Goal: Transaction & Acquisition: Purchase product/service

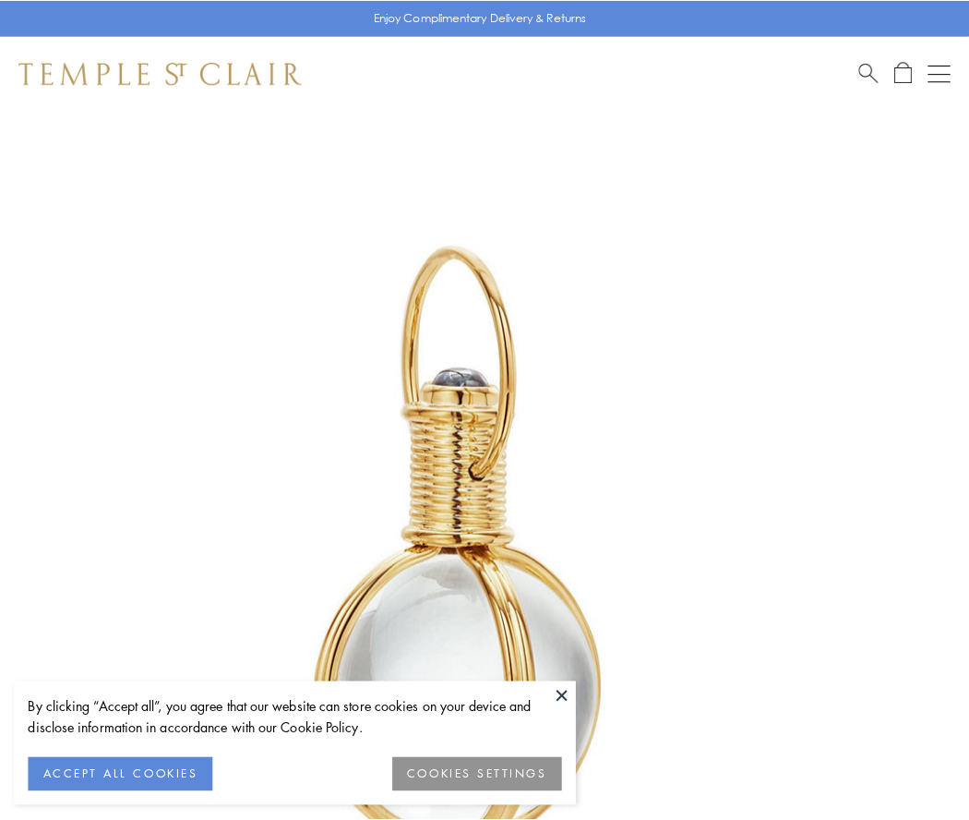
scroll to position [482, 0]
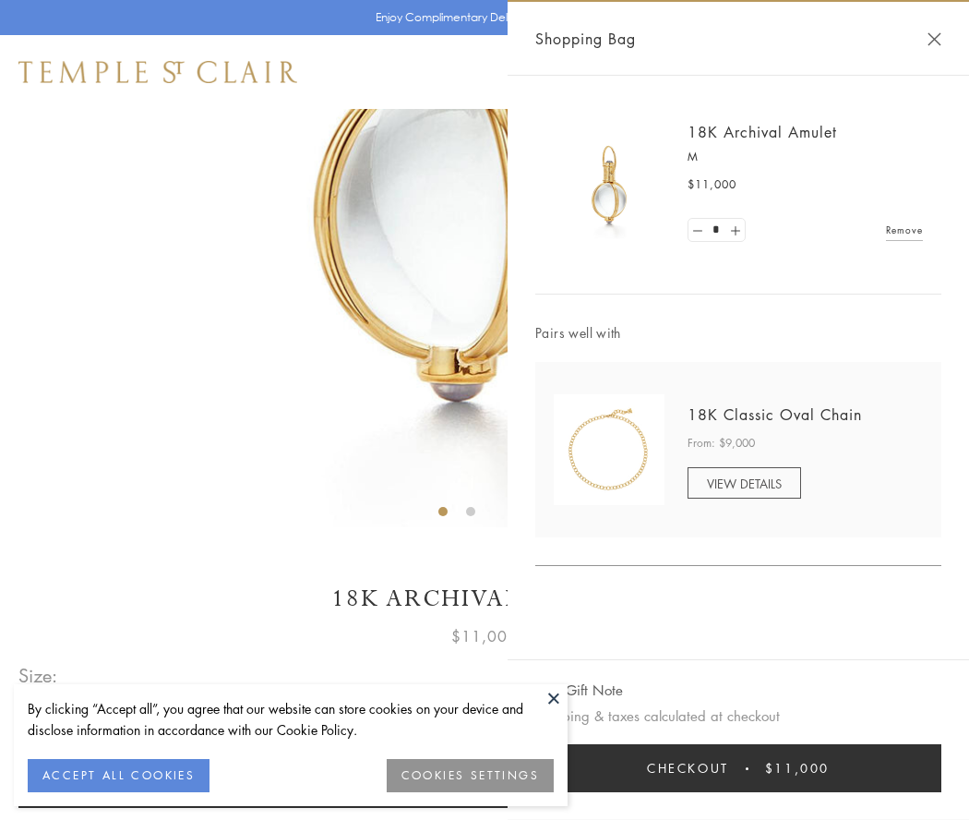
click at [739, 768] on button "Checkout $11,000" at bounding box center [738, 768] width 406 height 48
